Goal: Task Accomplishment & Management: Manage account settings

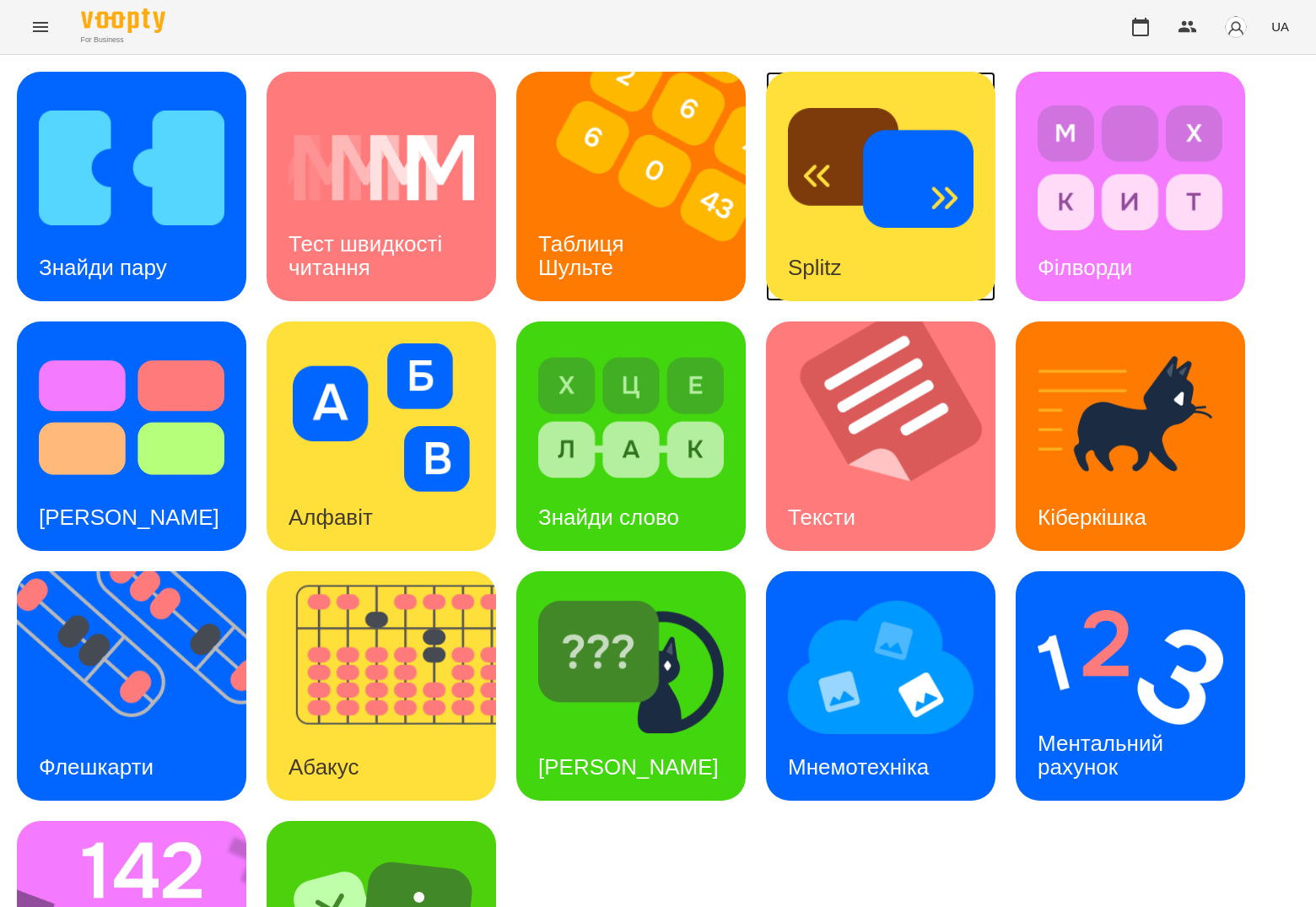
click at [843, 266] on div "Splitz" at bounding box center [815, 267] width 98 height 67
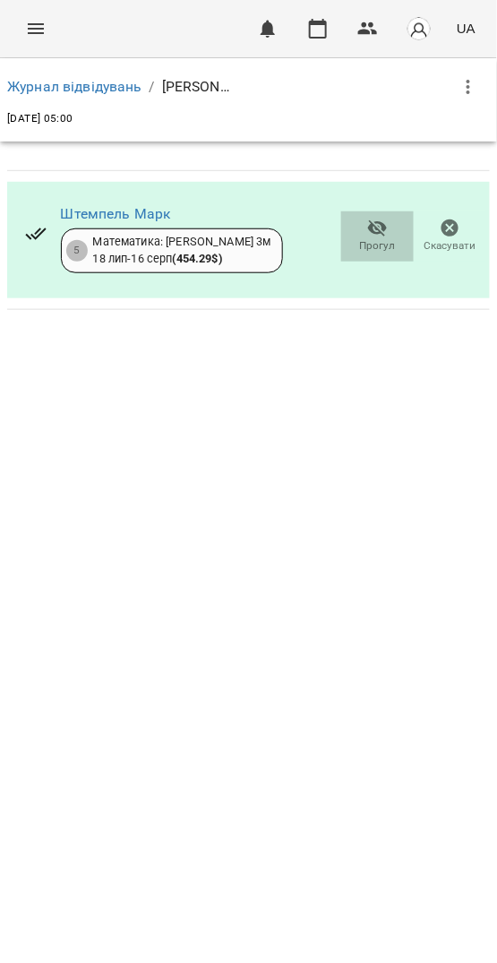
click at [378, 227] on icon "button" at bounding box center [377, 228] width 21 height 21
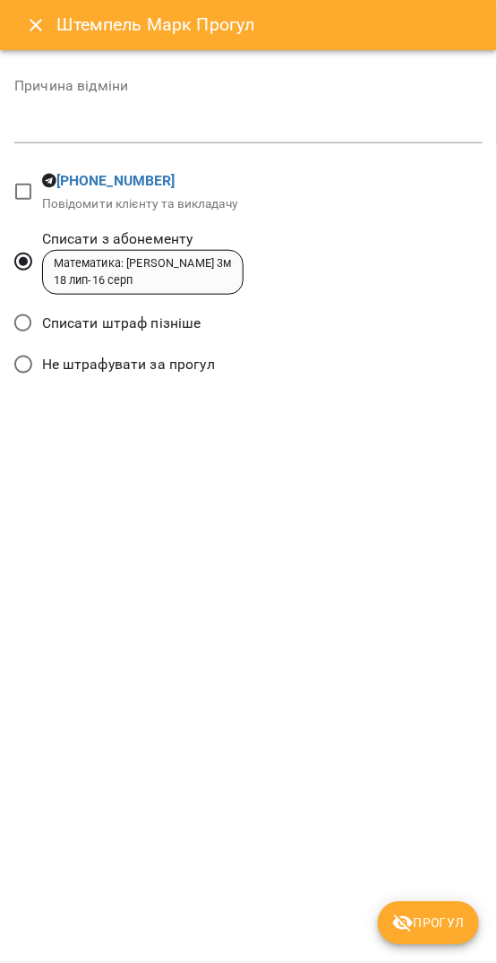
click at [437, 921] on span "Прогул" at bounding box center [428, 922] width 73 height 21
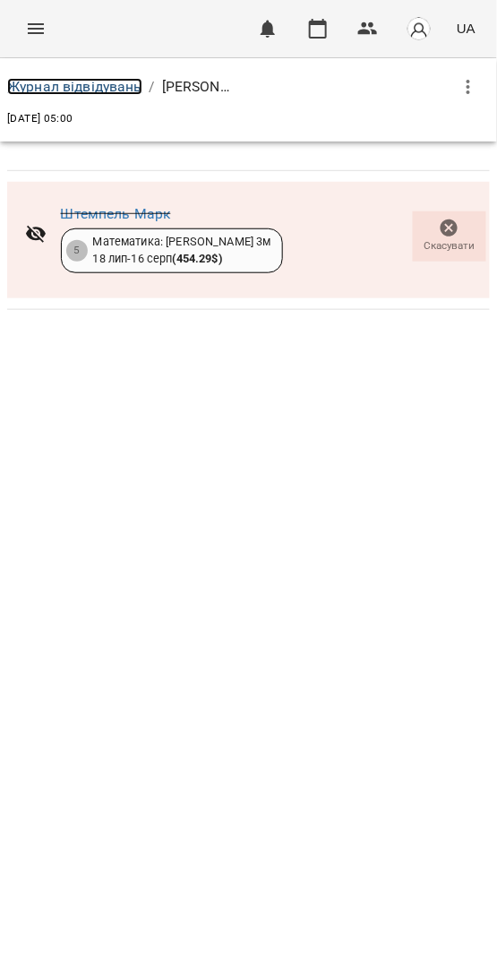
click at [61, 86] on link "Журнал відвідувань" at bounding box center [74, 86] width 135 height 17
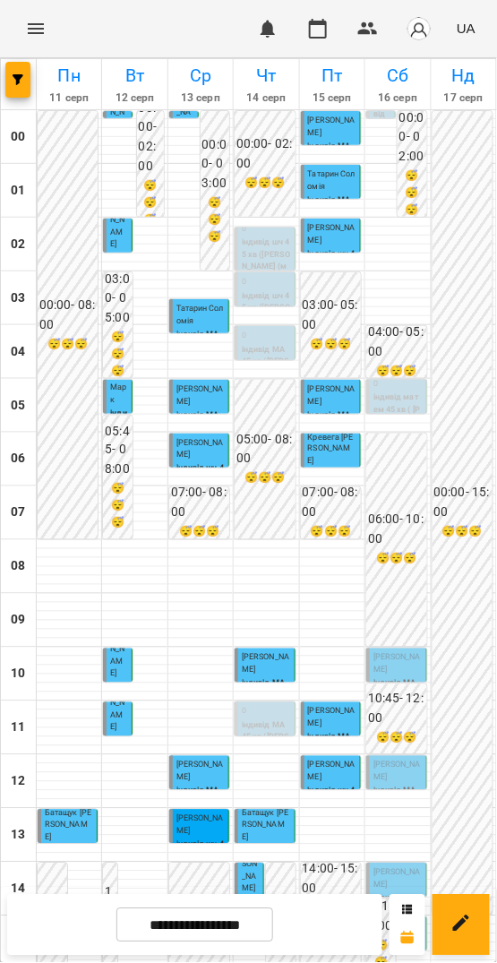
click at [394, 407] on p "індивід матем 45 хв ( [PERSON_NAME] )" at bounding box center [397, 415] width 48 height 48
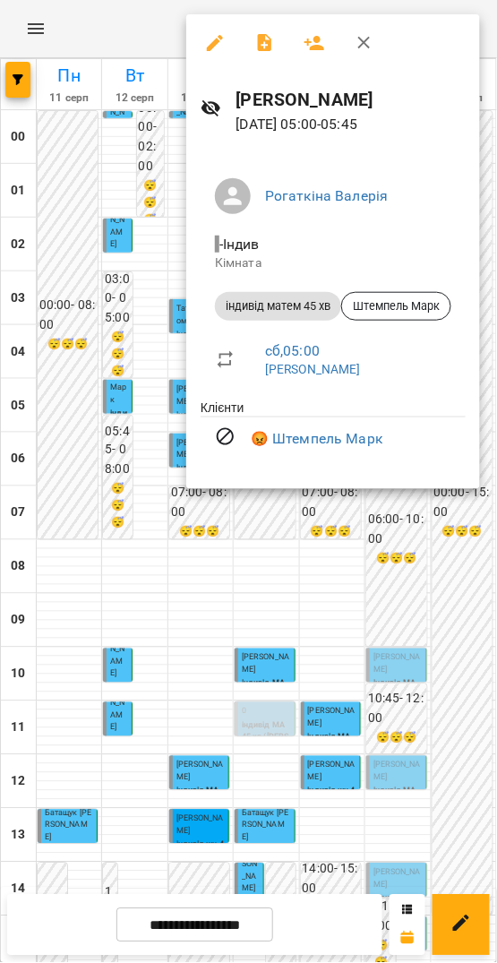
click at [415, 524] on div at bounding box center [248, 481] width 497 height 963
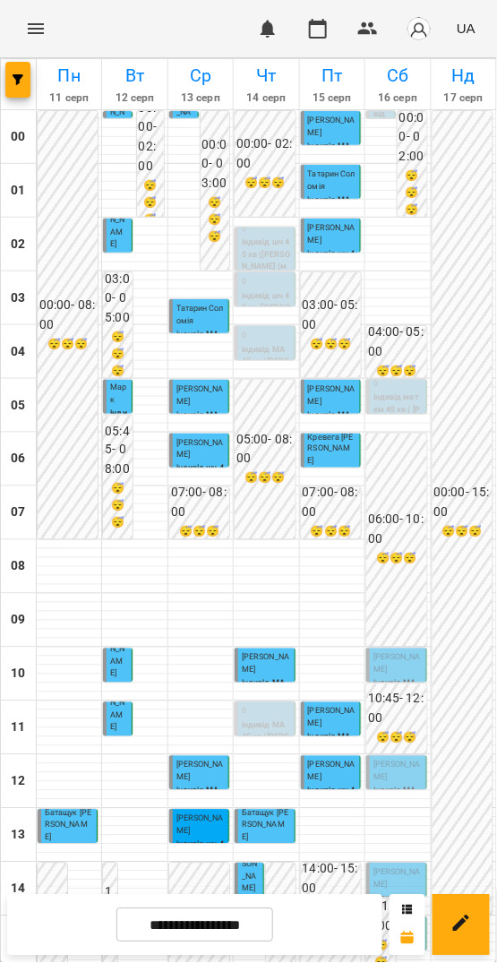
scroll to position [425, 0]
